Goal: Task Accomplishment & Management: Manage account settings

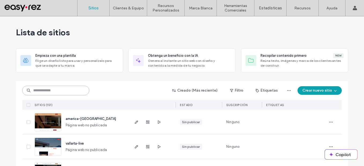
click at [71, 92] on input at bounding box center [55, 91] width 67 height 10
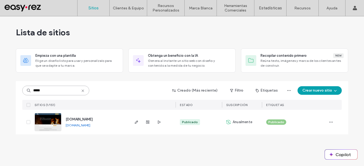
type input "*****"
click at [85, 127] on link "www.cacaxtlahotel.com" at bounding box center [78, 125] width 25 height 4
click at [90, 125] on link "www.cacaxtlahotel.com" at bounding box center [78, 125] width 25 height 4
click at [83, 91] on icon at bounding box center [83, 91] width 4 height 4
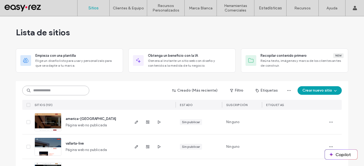
click at [61, 94] on input at bounding box center [55, 91] width 67 height 10
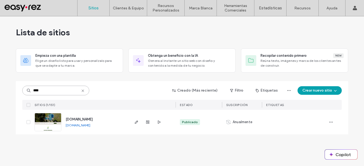
type input "****"
click at [76, 127] on link "[DOMAIN_NAME]" at bounding box center [78, 125] width 25 height 4
click at [137, 125] on span "button" at bounding box center [136, 122] width 6 height 6
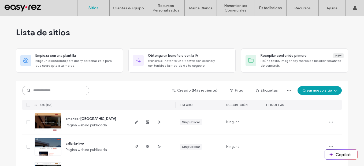
click at [60, 91] on input at bounding box center [55, 91] width 67 height 10
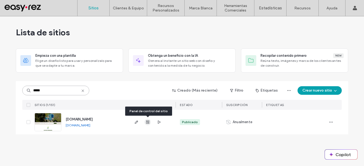
type input "*****"
click at [150, 123] on span "button" at bounding box center [148, 122] width 6 height 6
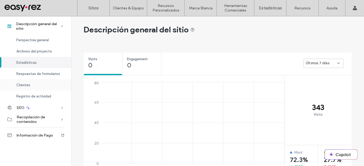
click at [30, 86] on span "Clientes" at bounding box center [23, 85] width 14 height 4
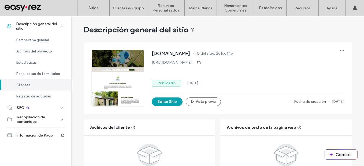
scroll to position [411, 0]
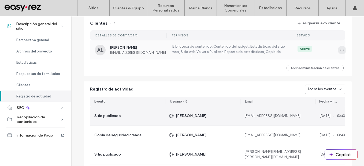
scroll to position [385, 0]
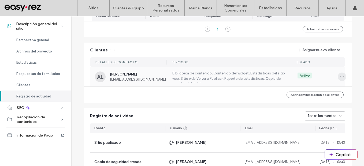
click at [343, 80] on span "button" at bounding box center [342, 77] width 9 height 9
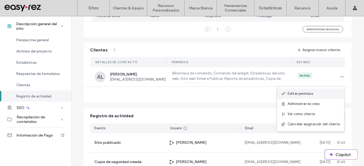
click at [322, 92] on div "Editar permisos" at bounding box center [310, 94] width 67 height 10
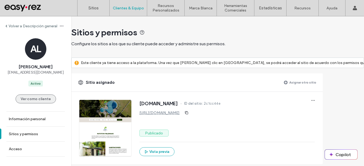
click at [38, 100] on button "Ver como cliente" at bounding box center [36, 99] width 41 height 9
click at [36, 98] on button "Ver como cliente" at bounding box center [36, 99] width 41 height 9
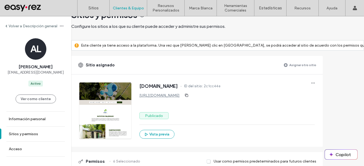
scroll to position [27, 0]
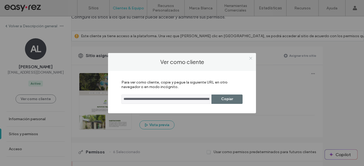
click at [250, 59] on icon at bounding box center [251, 58] width 4 height 4
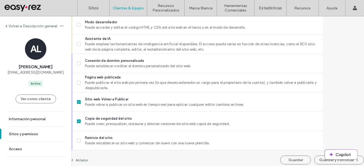
scroll to position [514, 0]
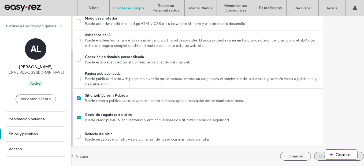
click at [316, 156] on button "Guardar y continuar" at bounding box center [340, 156] width 50 height 9
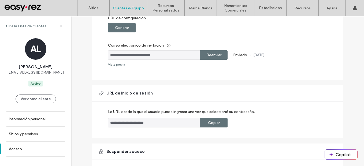
scroll to position [107, 0]
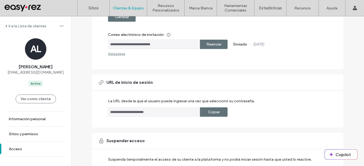
click at [212, 114] on label "Copiar" at bounding box center [214, 112] width 12 height 10
click at [220, 114] on div "Copiar" at bounding box center [214, 112] width 28 height 9
